Goal: Information Seeking & Learning: Understand process/instructions

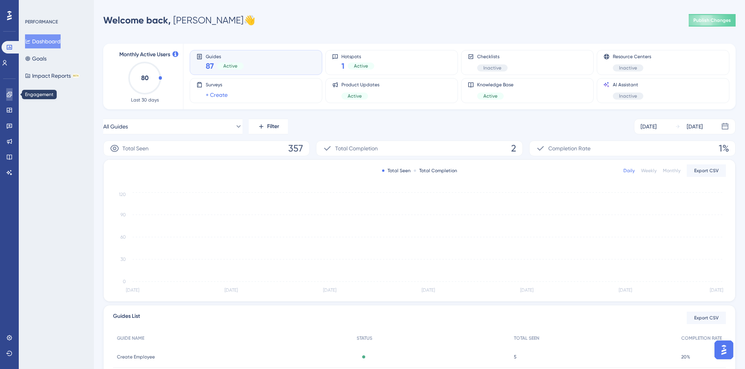
click at [10, 98] on link at bounding box center [9, 94] width 6 height 13
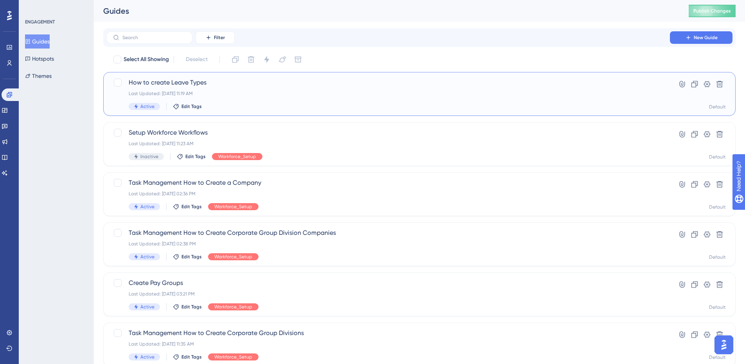
click at [172, 79] on span "How to create Leave Types" at bounding box center [388, 82] width 519 height 9
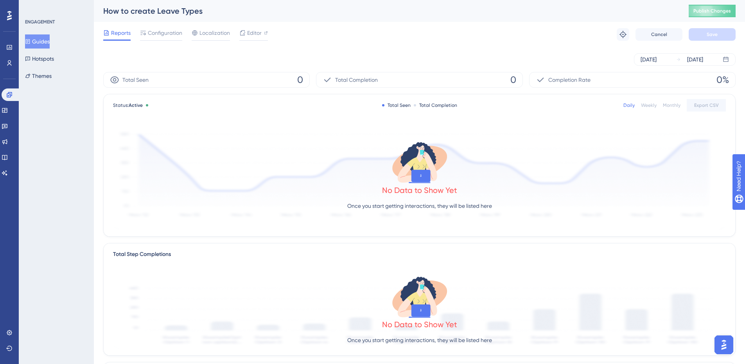
click at [256, 0] on html "✨ Save My Spot!✨" at bounding box center [376, 166] width 751 height 369
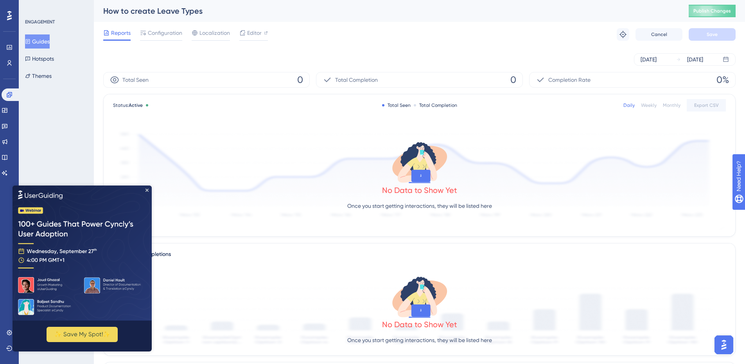
click at [149, 188] on img at bounding box center [82, 252] width 139 height 135
click at [265, 31] on icon at bounding box center [266, 33] width 4 height 4
